Goal: Task Accomplishment & Management: Use online tool/utility

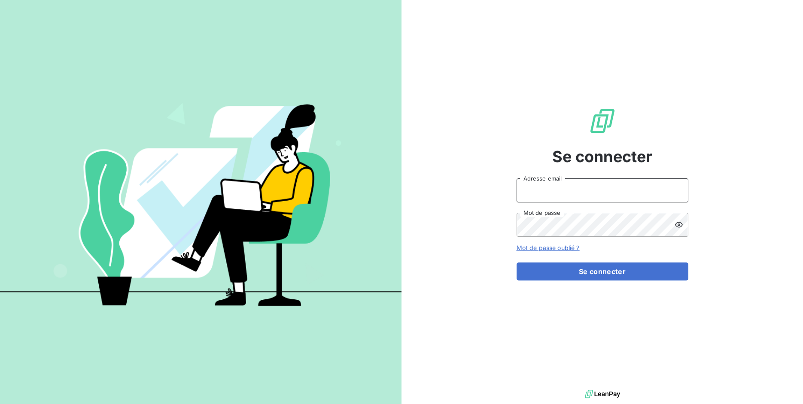
click at [575, 185] on input "Adresse email" at bounding box center [603, 191] width 172 height 24
click at [575, 201] on input "Adresse email" at bounding box center [603, 191] width 172 height 24
click at [574, 197] on input "Adresse email" at bounding box center [603, 191] width 172 height 24
drag, startPoint x: 546, startPoint y: 192, endPoint x: 580, endPoint y: 192, distance: 33.9
click at [580, 192] on input "admin@3dcelo" at bounding box center [603, 191] width 172 height 24
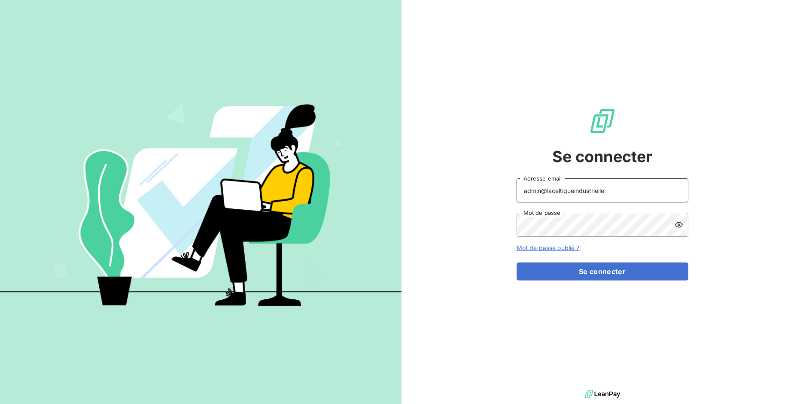
type input "admin@laceltiqueindustrielle"
click at [517, 263] on button "Se connecter" at bounding box center [603, 272] width 172 height 18
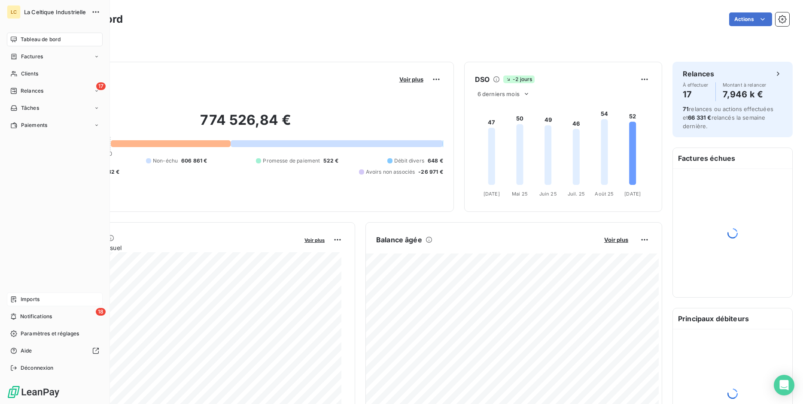
click at [17, 296] on div "Imports" at bounding box center [55, 300] width 96 height 14
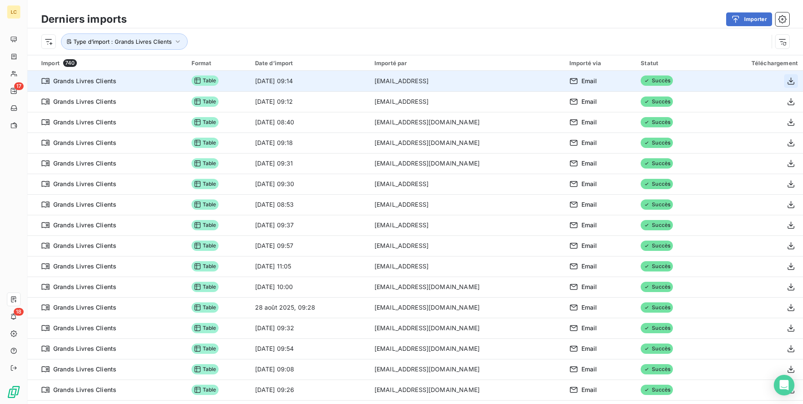
click at [787, 81] on icon "button" at bounding box center [791, 81] width 9 height 9
